Goal: Information Seeking & Learning: Learn about a topic

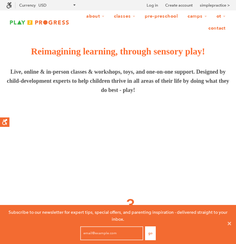
scroll to position [0, 0]
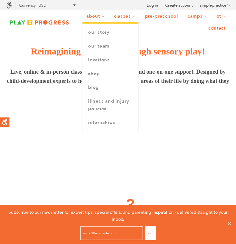
click at [91, 17] on link "About" at bounding box center [95, 16] width 26 height 12
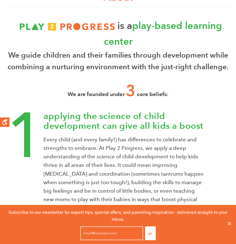
scroll to position [120, 0]
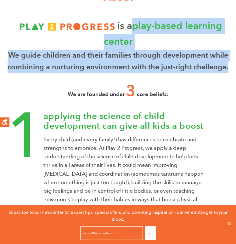
drag, startPoint x: 129, startPoint y: 25, endPoint x: 233, endPoint y: 68, distance: 112.8
click at [233, 68] on section "is a play-based learning center We guide children and their families through de…" at bounding box center [118, 237] width 236 height 438
copy div "a play-based learning center We guide children and their families through devel…"
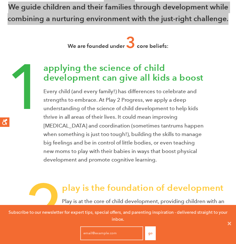
scroll to position [169, 0]
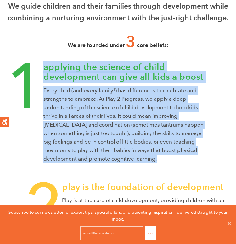
drag, startPoint x: 45, startPoint y: 67, endPoint x: 165, endPoint y: 154, distance: 148.8
click at [165, 155] on div "applying the science of child development can give all kids a boost Every child…" at bounding box center [136, 122] width 186 height 120
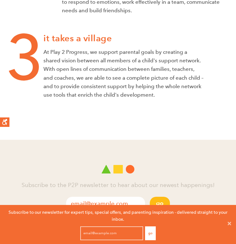
scroll to position [399, 0]
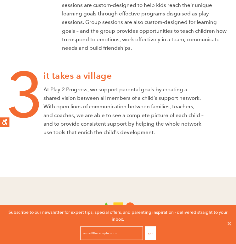
click at [172, 137] on div "it takes a village At Play 2 Progress, we support parental goals by creating a …" at bounding box center [136, 113] width 186 height 84
click at [160, 132] on p "At Play 2 Progress, we support parental goals by creating a shared vision betwe…" at bounding box center [136, 110] width 186 height 51
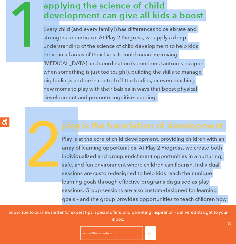
scroll to position [229, 0]
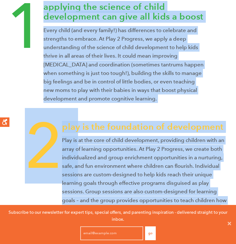
drag, startPoint x: 157, startPoint y: 133, endPoint x: 40, endPoint y: 17, distance: 164.1
click at [40, 17] on div "is a play-based learning center We guide children and their families through de…" at bounding box center [118, 118] width 224 height 419
copy div "applying the science of child development can give all kids a boost Every child…"
